Goal: Information Seeking & Learning: Find specific fact

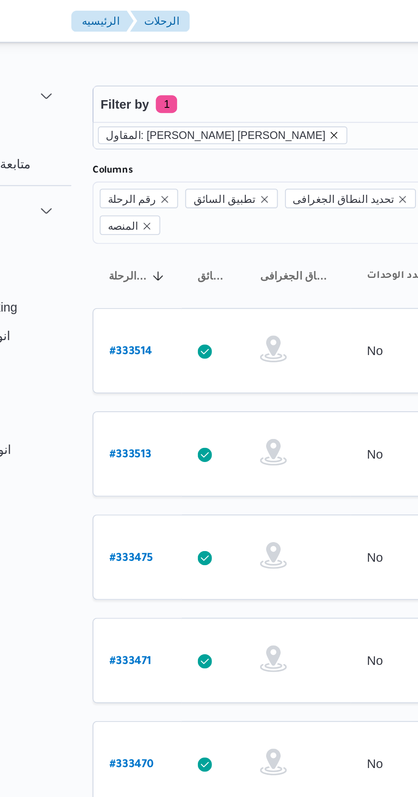
click at [224, 65] on icon "remove selected entity" at bounding box center [226, 64] width 5 height 5
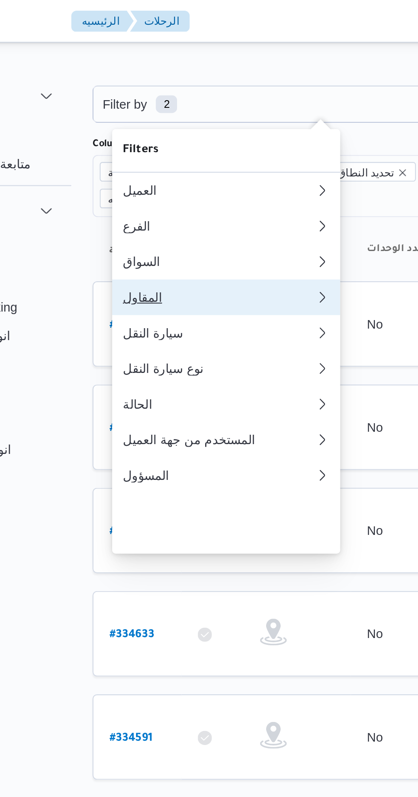
click at [179, 148] on button "المقاول 0" at bounding box center [174, 142] width 109 height 17
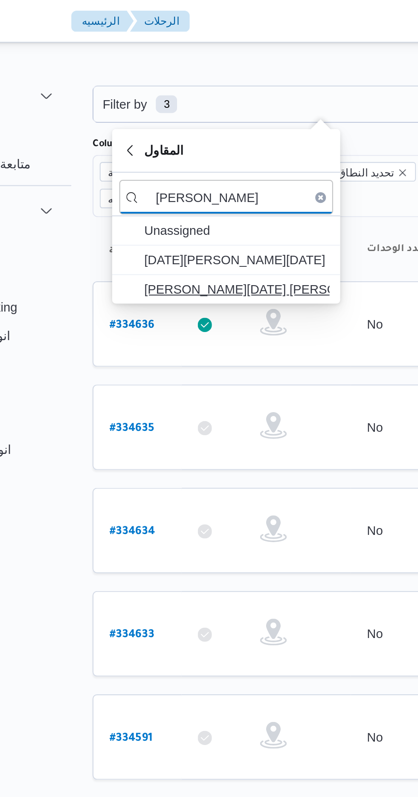
type input "[PERSON_NAME]"
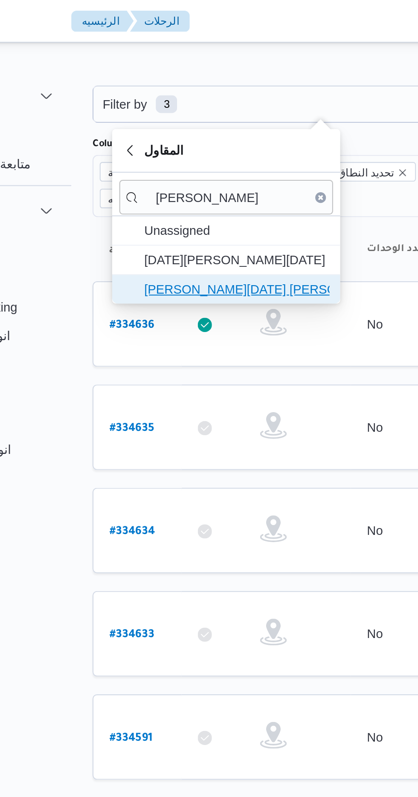
click at [199, 135] on span "[PERSON_NAME][DATE] [PERSON_NAME]" at bounding box center [180, 138] width 89 height 10
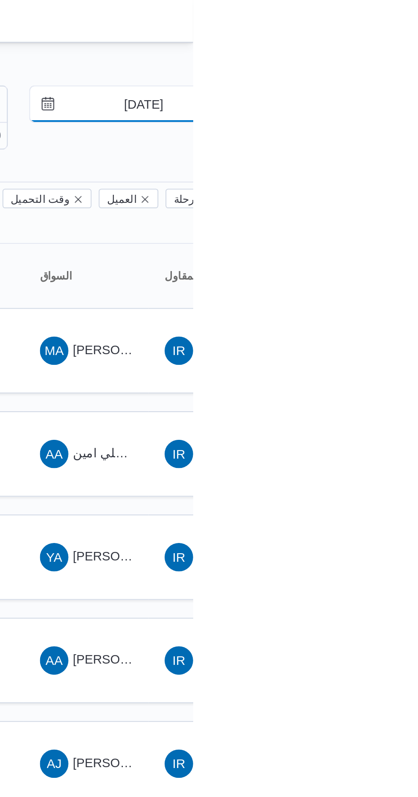
click at [392, 49] on input "[DATE]" at bounding box center [388, 49] width 97 height 17
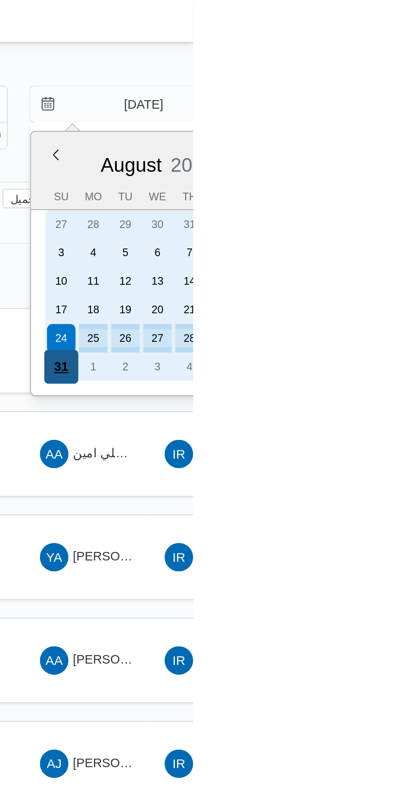
click at [355, 173] on div "31" at bounding box center [354, 175] width 16 height 16
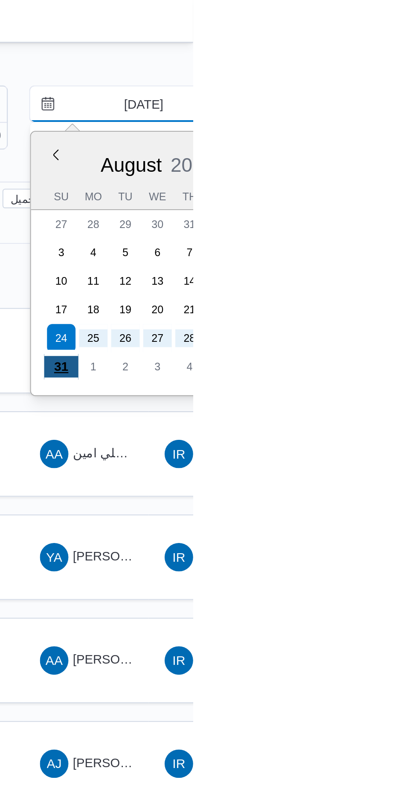
type input "[DATE]"
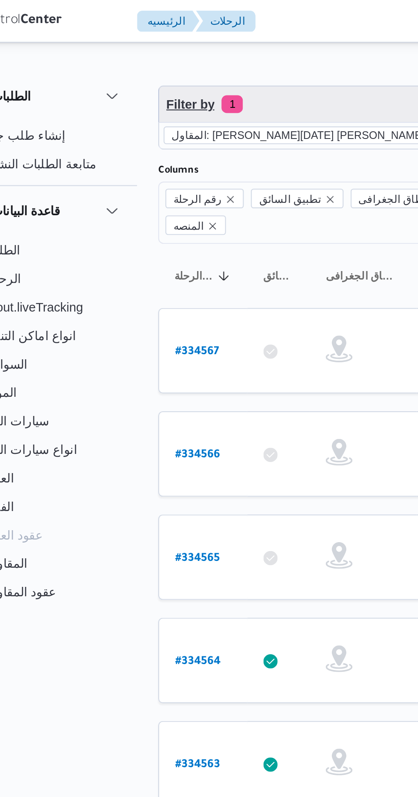
click at [194, 42] on span "Filter by 1" at bounding box center [219, 49] width 217 height 17
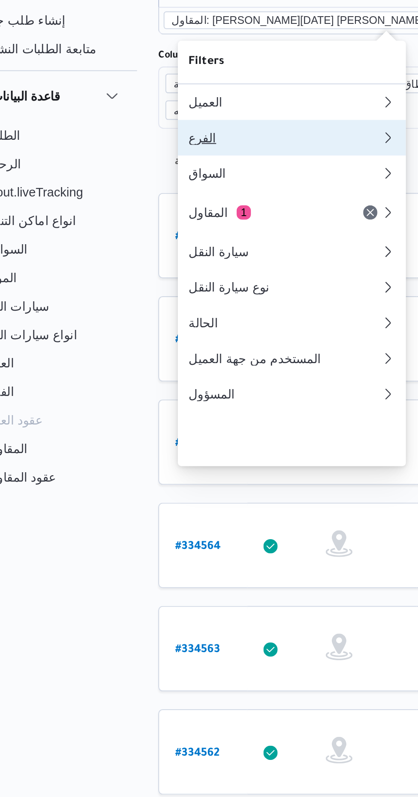
click at [177, 118] on button "الفرع" at bounding box center [174, 121] width 109 height 17
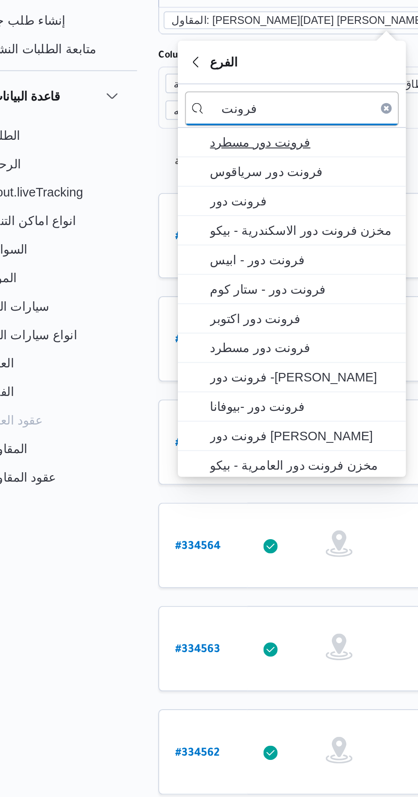
type input "فرونت"
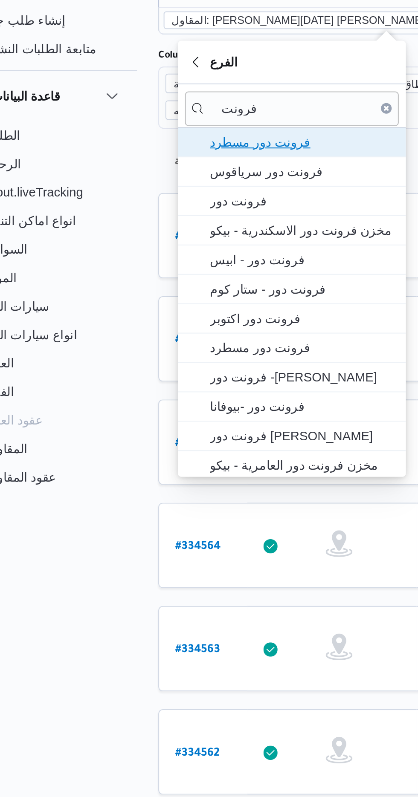
click at [195, 119] on span "فرونت دور مسطرد" at bounding box center [180, 123] width 89 height 10
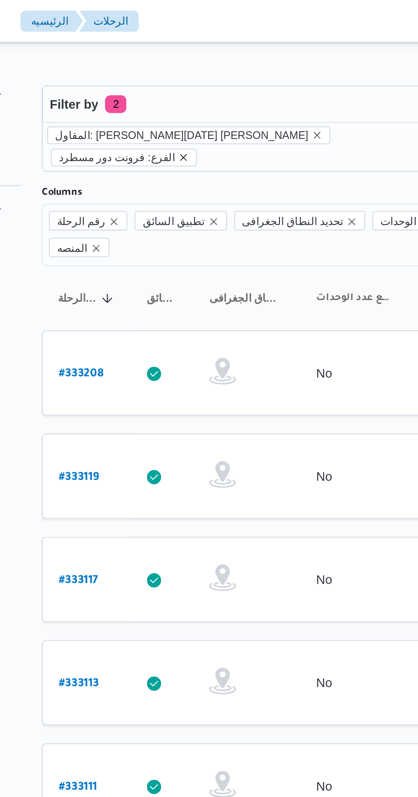
click at [181, 73] on icon "remove selected entity" at bounding box center [178, 75] width 5 height 5
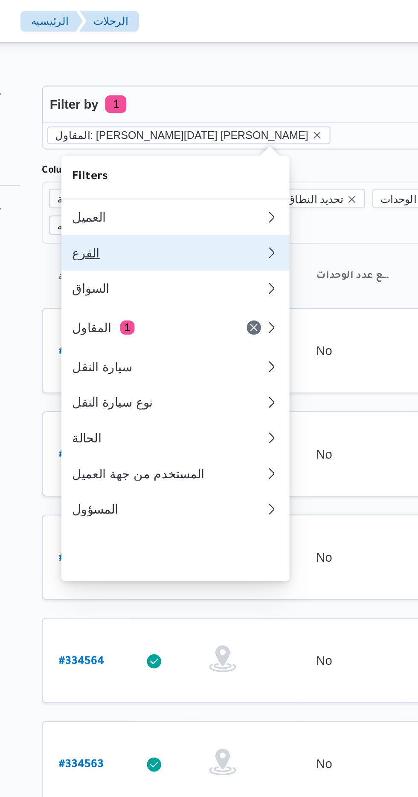
click at [188, 121] on div "الفرع" at bounding box center [169, 121] width 89 height 7
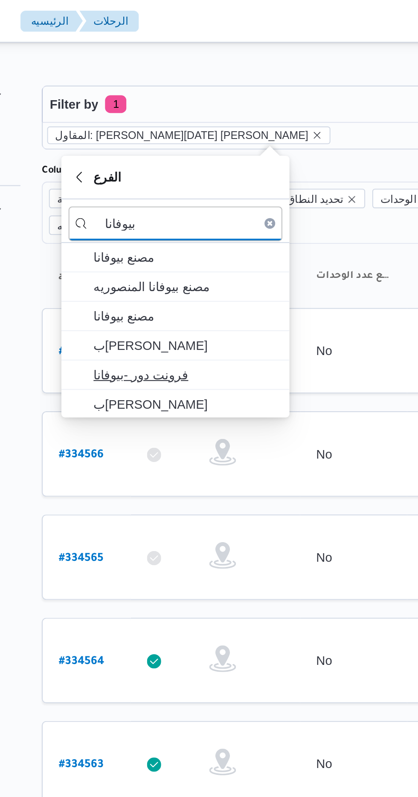
type input "بيوفانا"
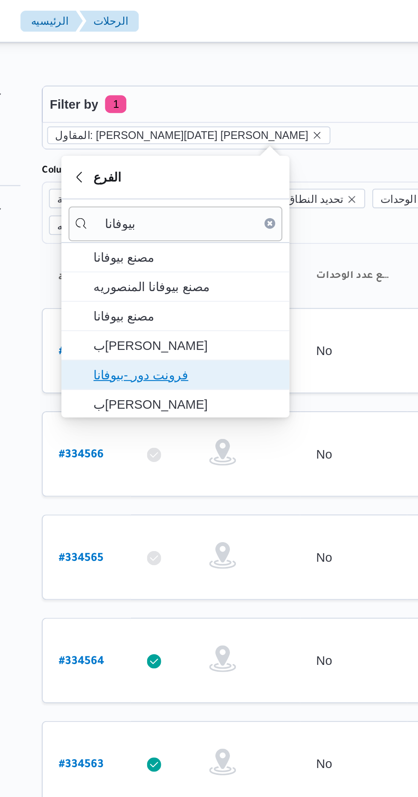
click at [193, 178] on span "فرونت دور -بيوفانا" at bounding box center [180, 179] width 89 height 10
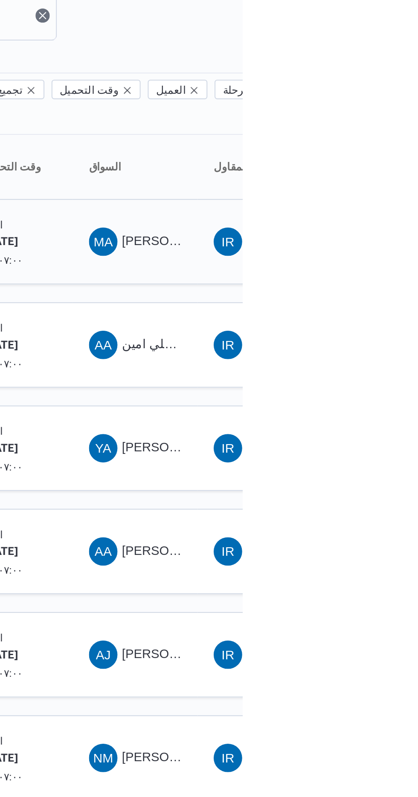
click at [381, 172] on span "MA [PERSON_NAME]" at bounding box center [366, 179] width 44 height 14
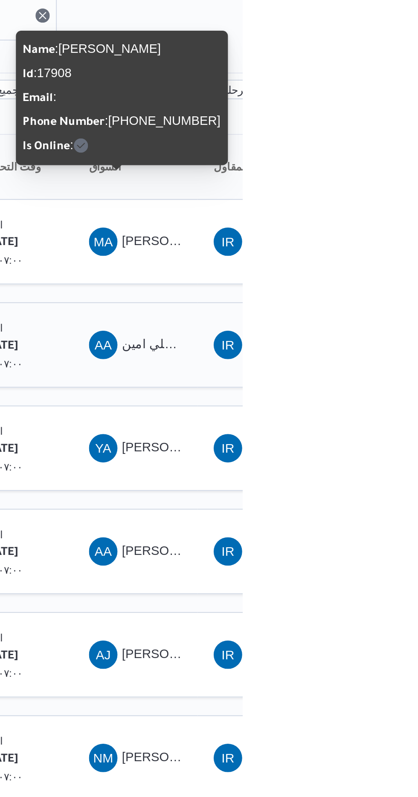
click at [389, 218] on div "AA علي امين [PERSON_NAME]" at bounding box center [366, 228] width 51 height 20
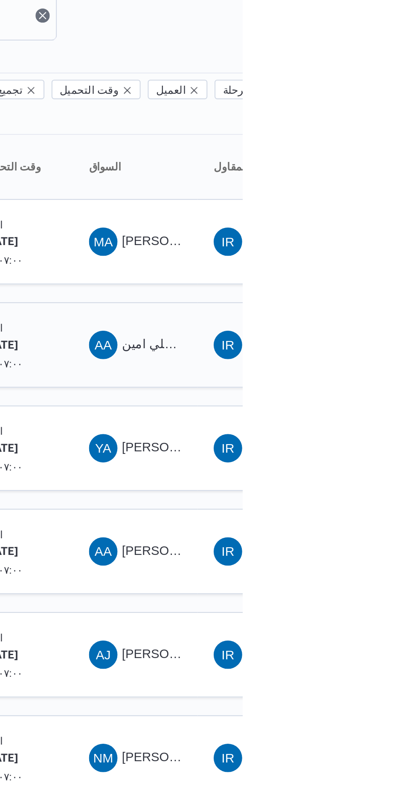
click at [381, 224] on span "علي امين [PERSON_NAME]" at bounding box center [397, 227] width 75 height 7
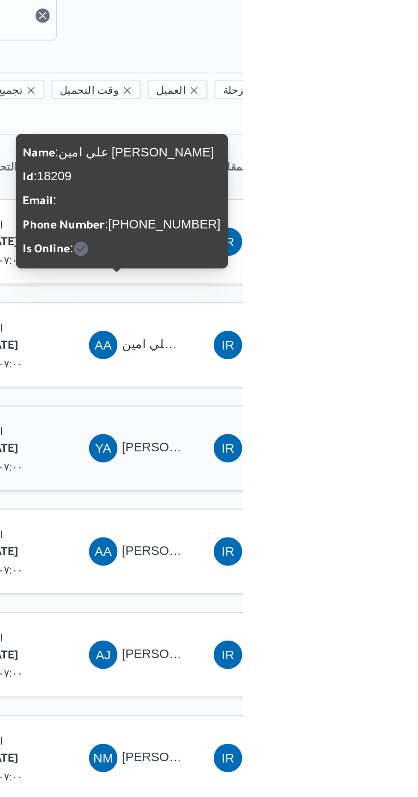
click at [387, 274] on span "[PERSON_NAME] [PERSON_NAME]" at bounding box center [410, 277] width 100 height 7
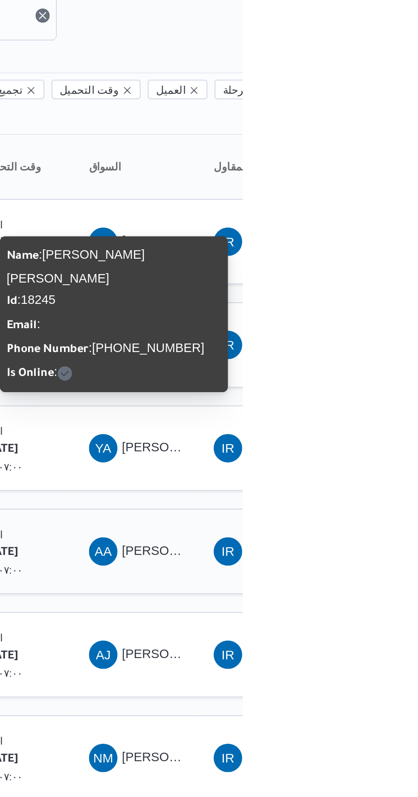
click at [384, 323] on span "[PERSON_NAME] نجدى" at bounding box center [392, 326] width 64 height 7
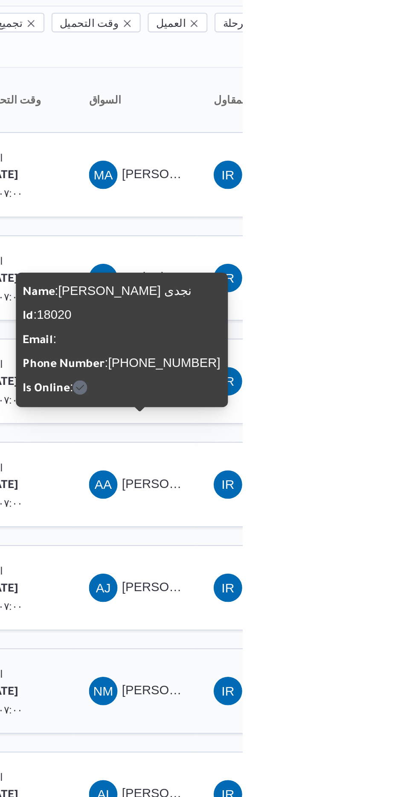
click at [369, 419] on span "NM [PERSON_NAME]" at bounding box center [366, 426] width 44 height 14
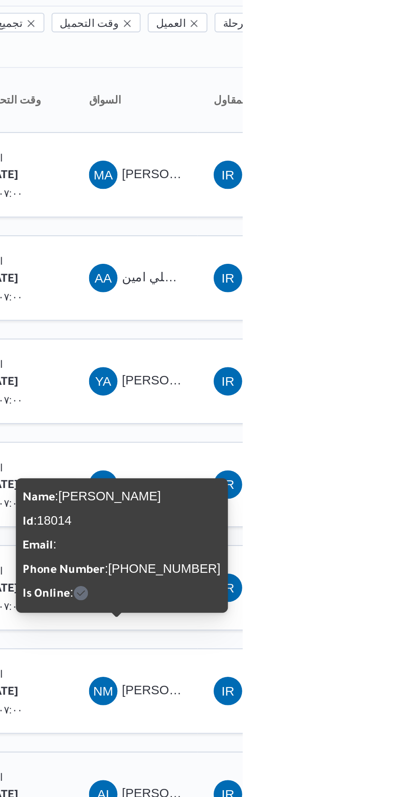
click at [363, 465] on div "AI [PERSON_NAME]" at bounding box center [366, 475] width 51 height 20
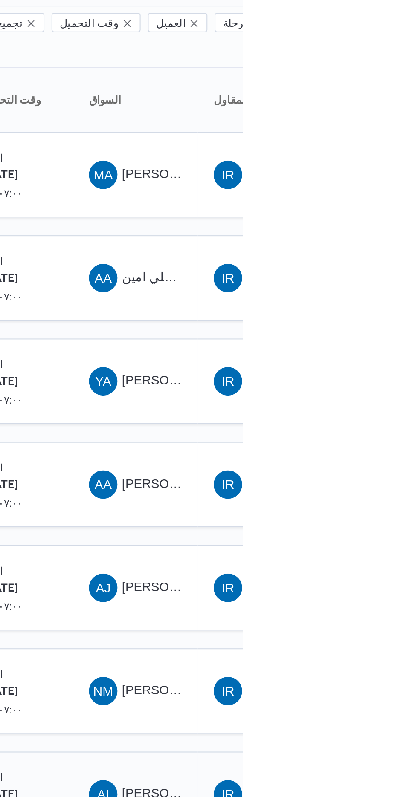
click at [384, 468] on span "AI [PERSON_NAME]" at bounding box center [366, 475] width 44 height 14
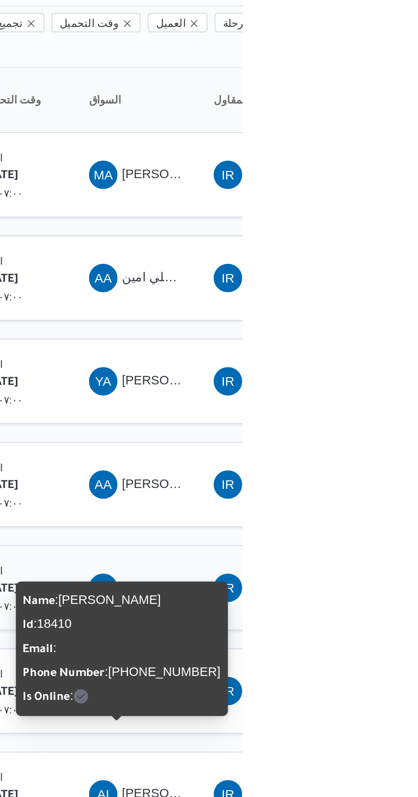
click at [371, 372] on span "[PERSON_NAME] [PERSON_NAME]" at bounding box center [410, 375] width 100 height 7
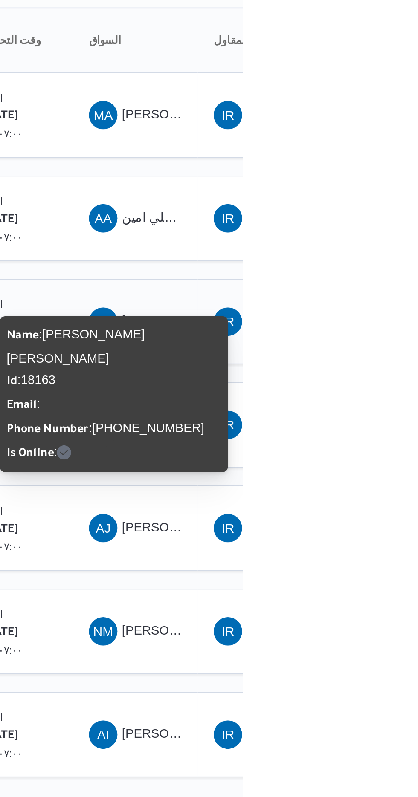
click at [374, 271] on span "YA [PERSON_NAME] [PERSON_NAME]" at bounding box center [366, 278] width 44 height 14
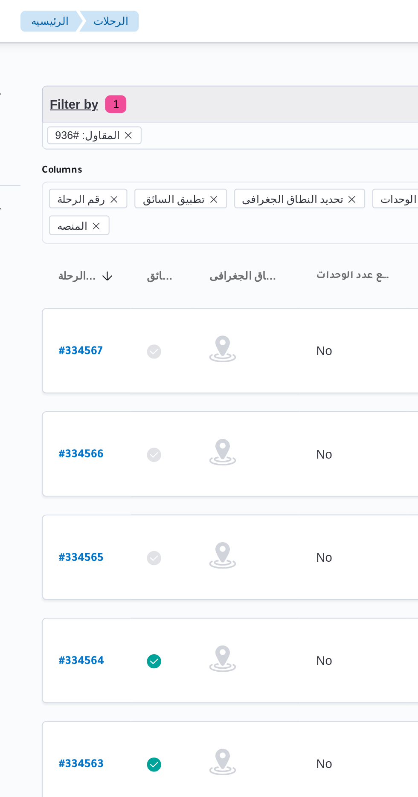
click at [250, 48] on span "Filter by 1" at bounding box center [219, 49] width 217 height 17
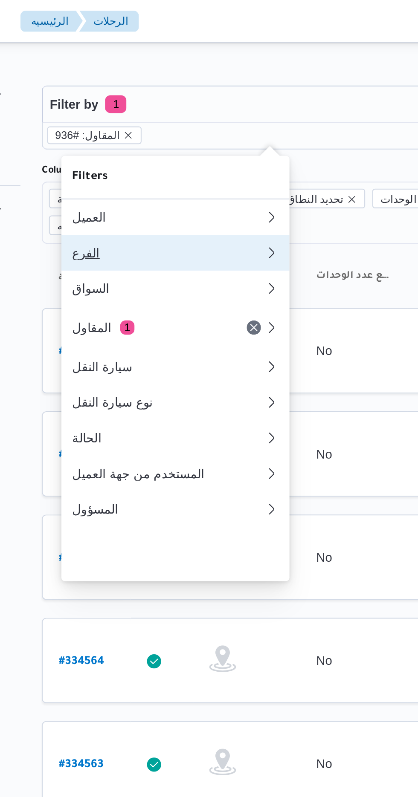
click at [202, 123] on div "الفرع" at bounding box center [171, 121] width 92 height 7
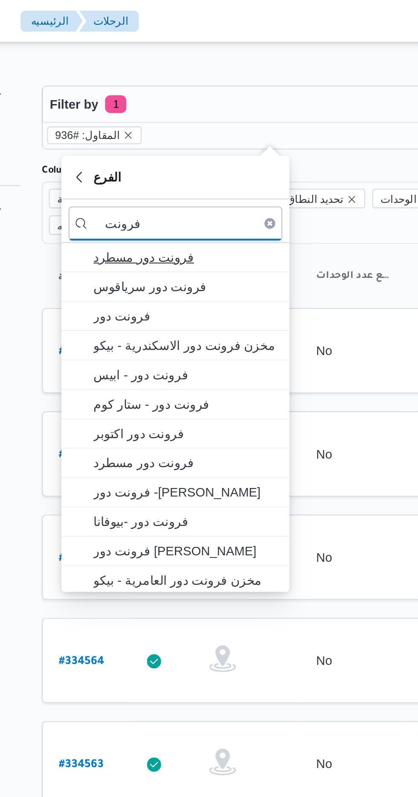
type input "فرونت"
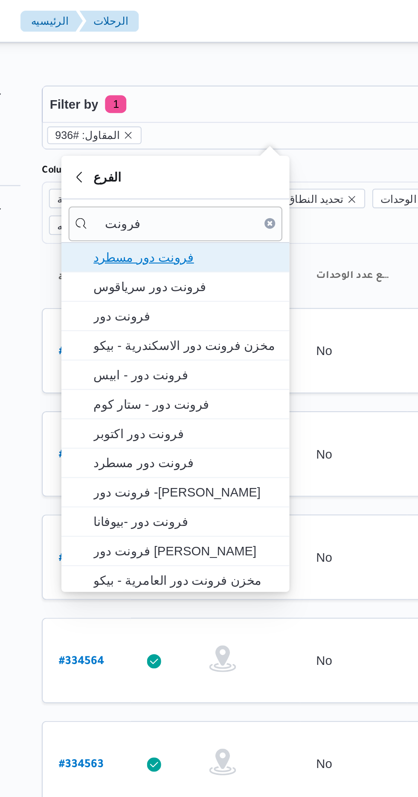
click at [201, 125] on span "فرونت دور مسطرد" at bounding box center [180, 123] width 89 height 10
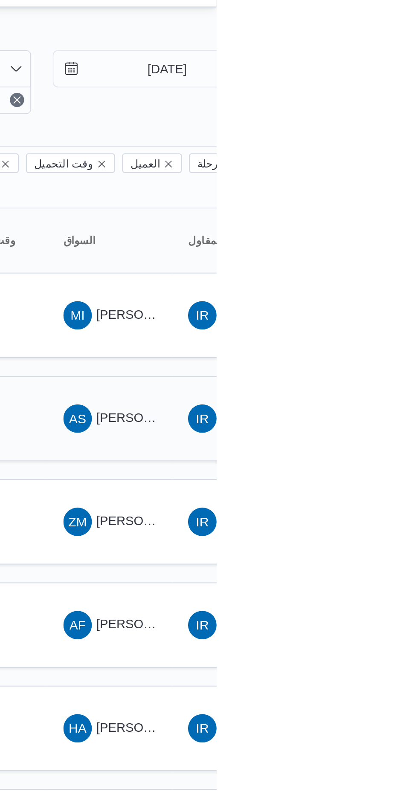
click at [367, 211] on span "AS [PERSON_NAME] [PERSON_NAME]" at bounding box center [366, 218] width 44 height 14
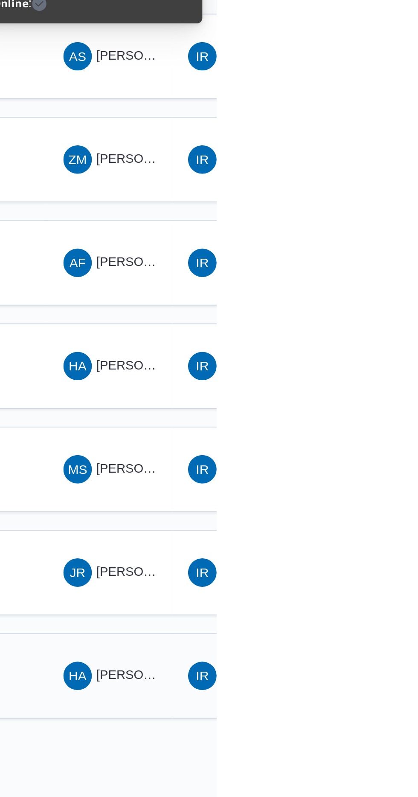
click at [378, 510] on span "[PERSON_NAME] [PERSON_NAME]" at bounding box center [410, 513] width 100 height 7
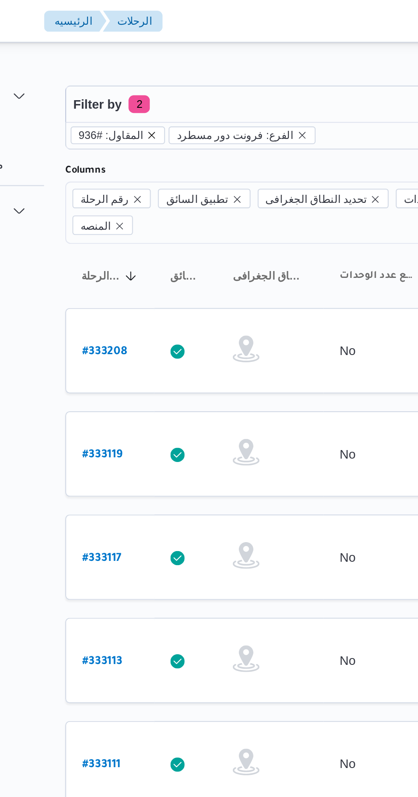
click at [150, 65] on icon "remove selected entity" at bounding box center [152, 64] width 5 height 5
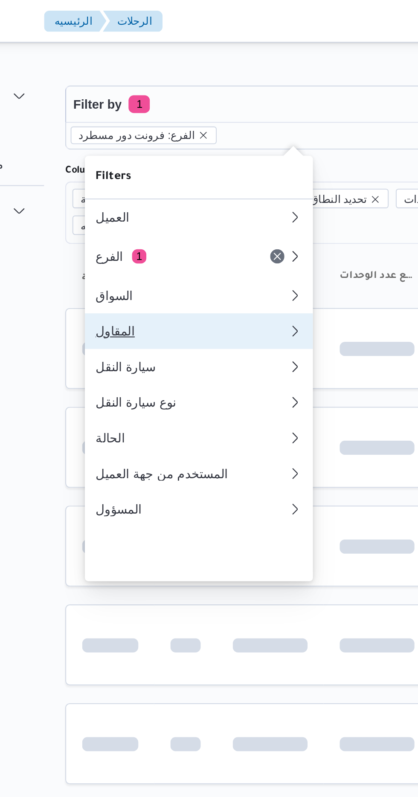
click at [184, 162] on div "المقاول" at bounding box center [169, 158] width 89 height 7
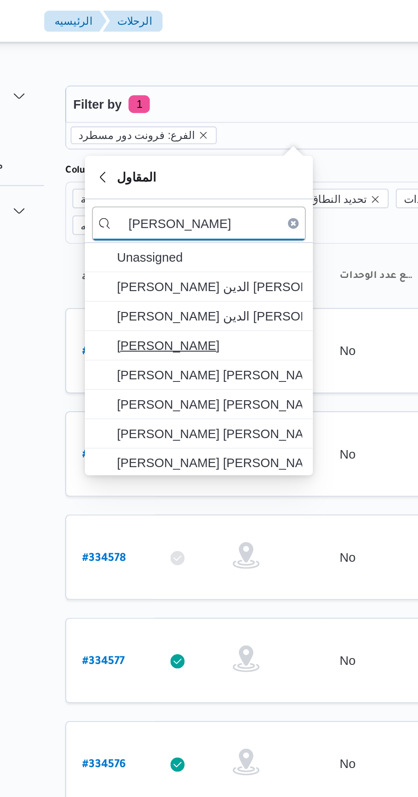
type input "[PERSON_NAME]"
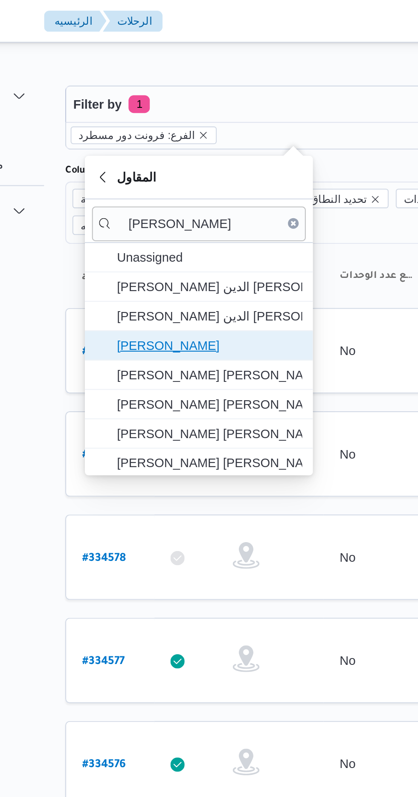
click at [203, 163] on span "[PERSON_NAME]" at bounding box center [180, 165] width 89 height 10
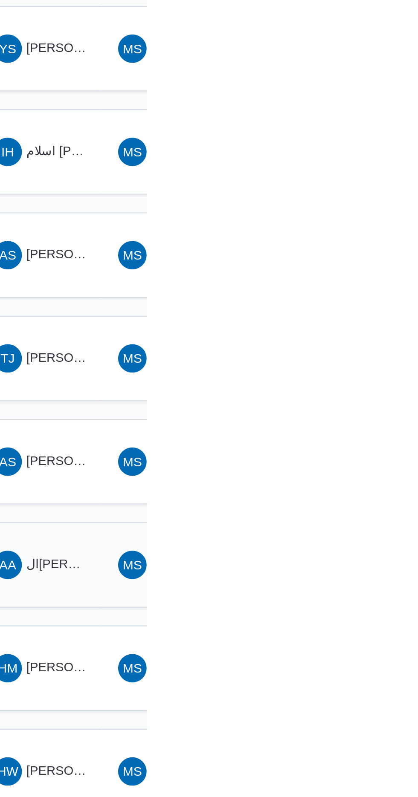
click at [378, 461] on span "ال[PERSON_NAME] [PERSON_NAME]" at bounding box center [413, 464] width 106 height 7
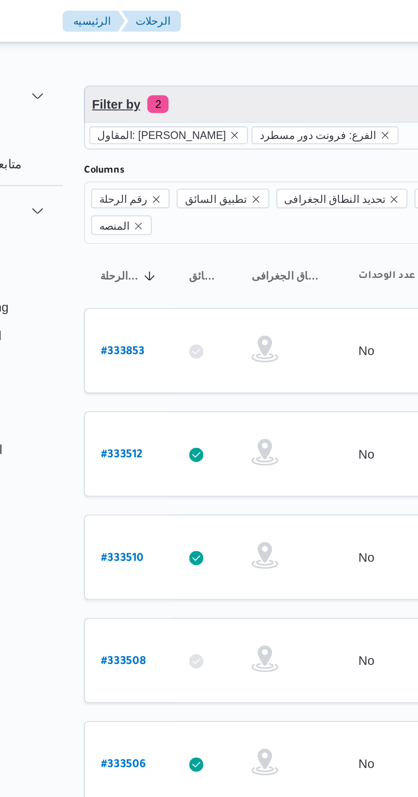
click at [144, 50] on span "2" at bounding box center [146, 50] width 10 height 9
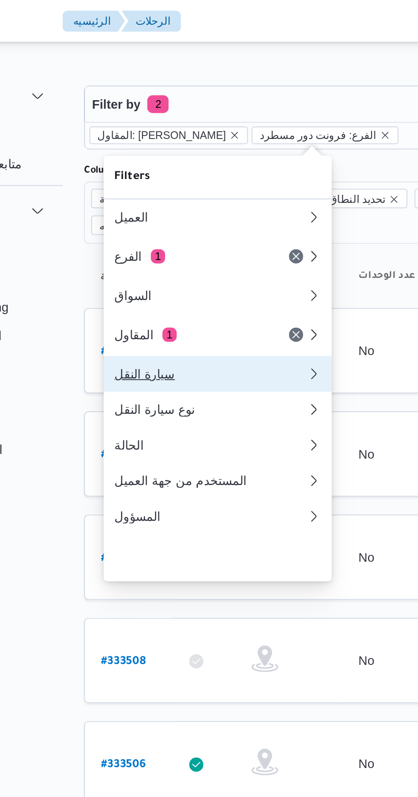
click at [137, 182] on div "سيارة النقل" at bounding box center [171, 179] width 92 height 7
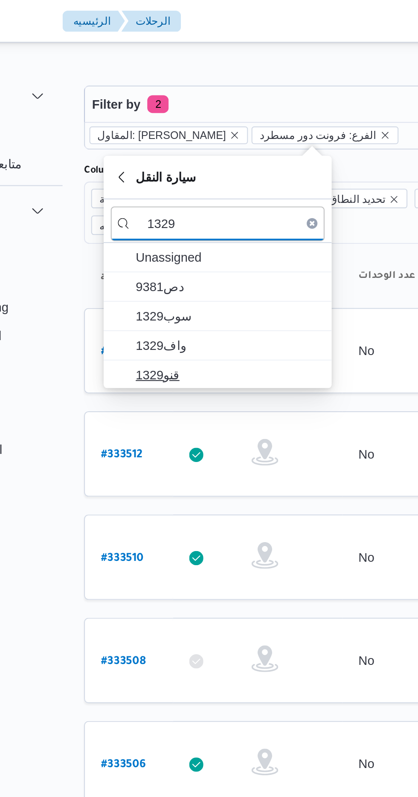
type input "1329"
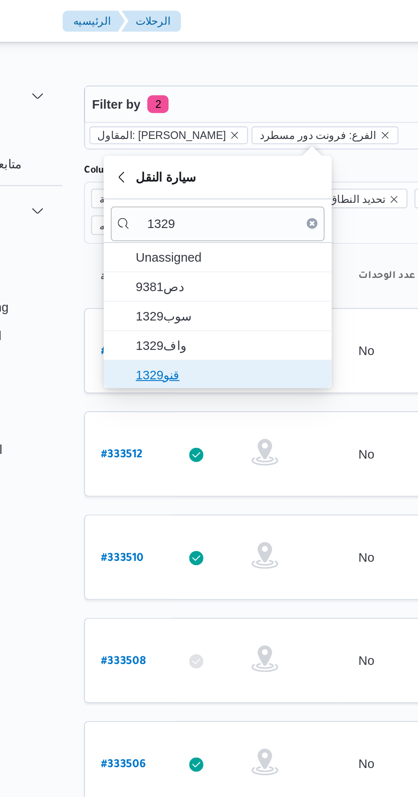
click at [150, 176] on span "قنو1329" at bounding box center [180, 179] width 89 height 10
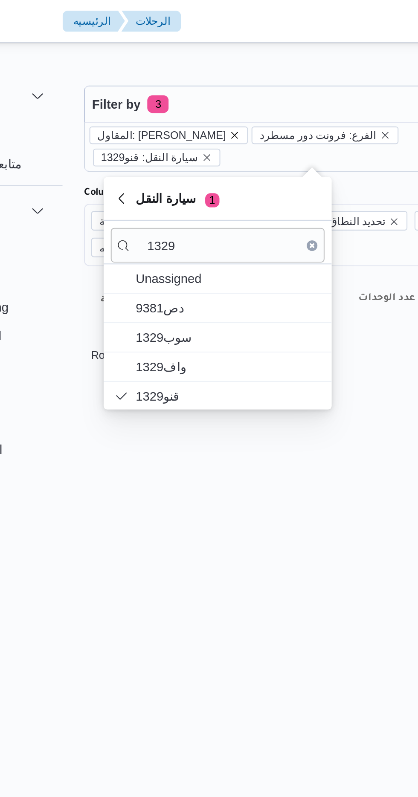
click at [185, 66] on icon "remove selected entity" at bounding box center [182, 64] width 5 height 5
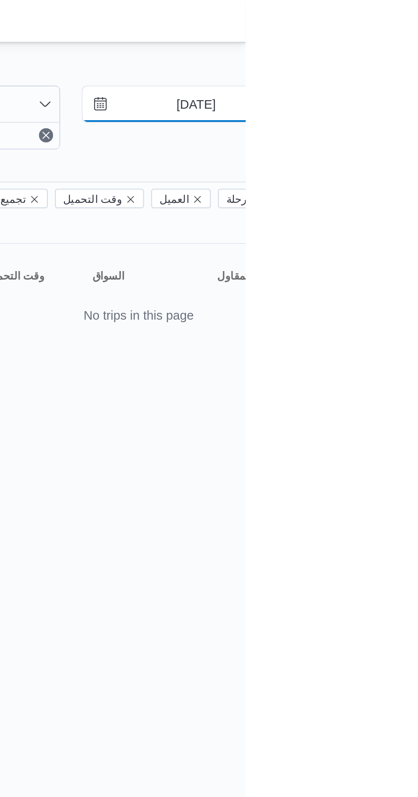
click at [387, 51] on input "[DATE]" at bounding box center [388, 49] width 97 height 17
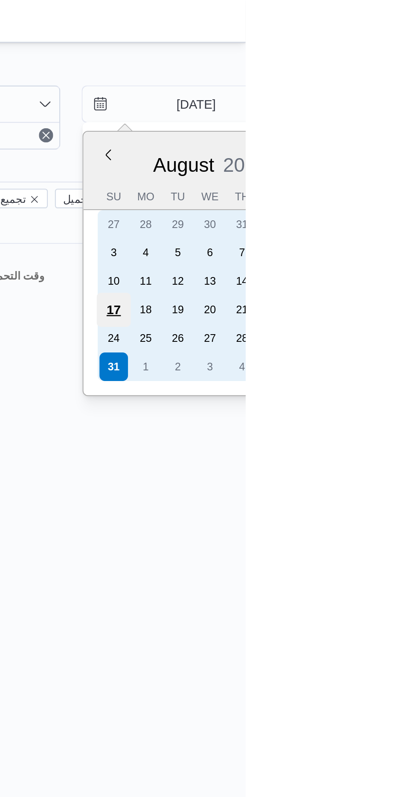
click at [355, 153] on div "17" at bounding box center [354, 148] width 16 height 16
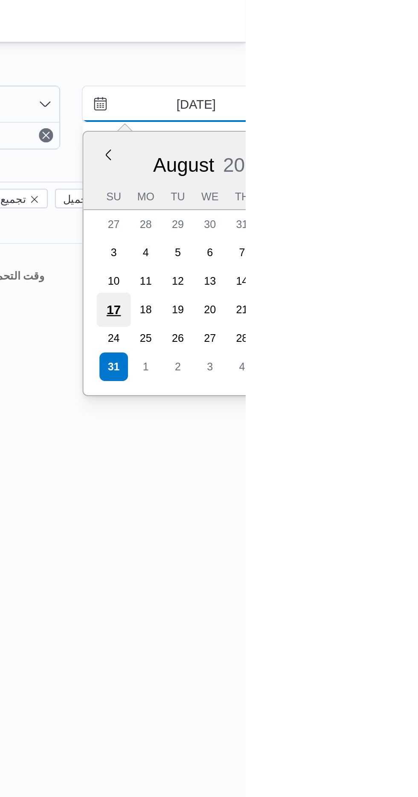
type input "[DATE]"
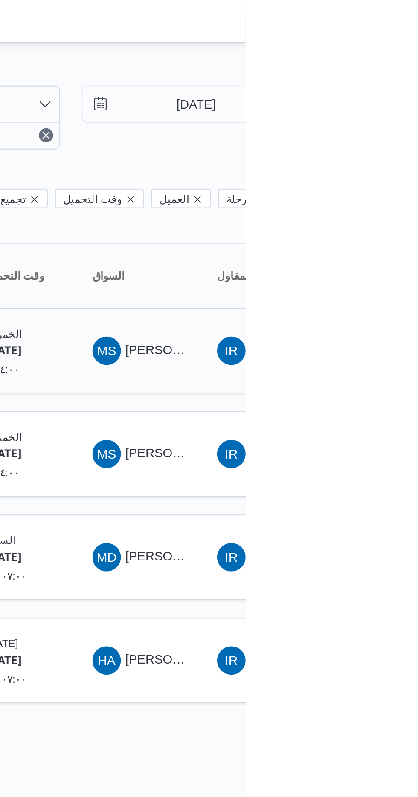
click at [369, 164] on span "[PERSON_NAME] [PERSON_NAME]" at bounding box center [410, 167] width 100 height 7
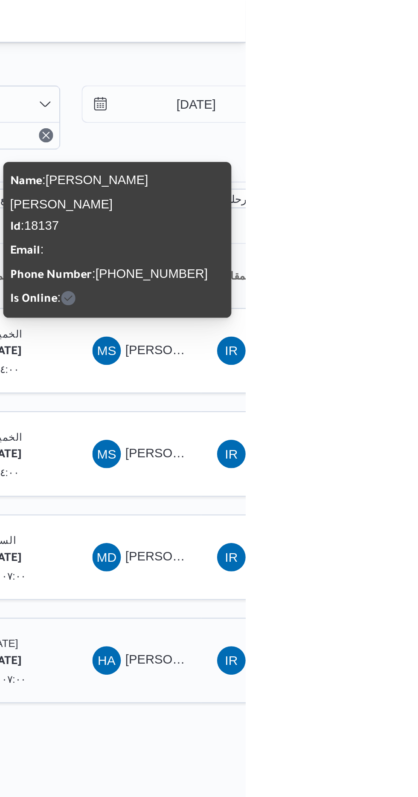
click at [367, 312] on span "[PERSON_NAME]" at bounding box center [384, 315] width 49 height 7
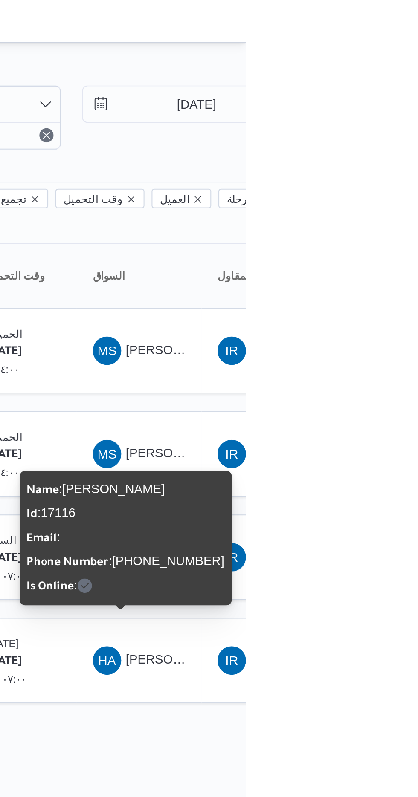
click at [371, 251] on div "Name : [PERSON_NAME] : 17116 Email : Phone Number : [PHONE_NUMBER] Is Online :" at bounding box center [360, 258] width 95 height 58
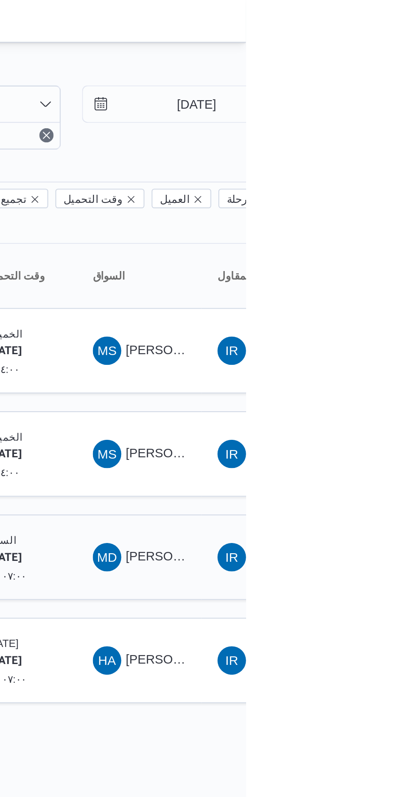
click at [372, 263] on span "[PERSON_NAME] [PERSON_NAME]" at bounding box center [410, 266] width 100 height 7
